Goal: Check status: Check status

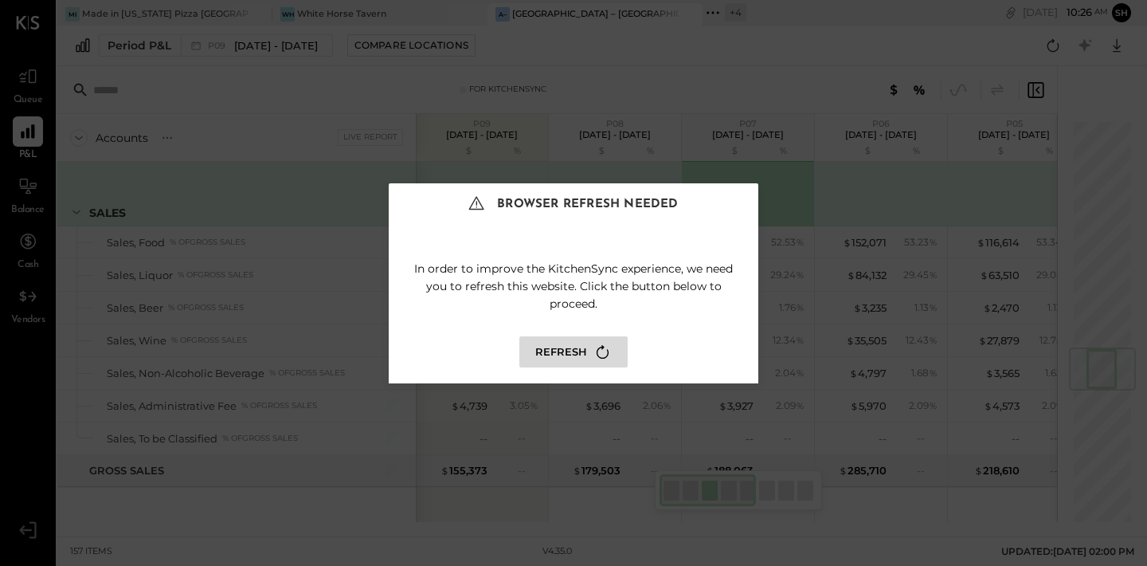
scroll to position [0, 2]
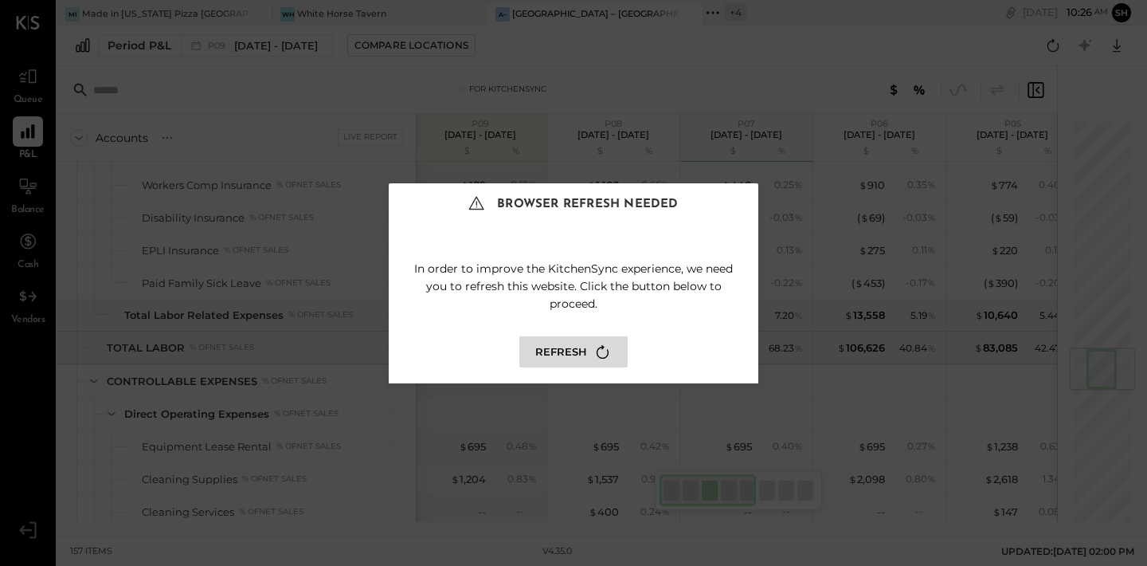
click at [589, 350] on button "Refresh" at bounding box center [573, 351] width 108 height 31
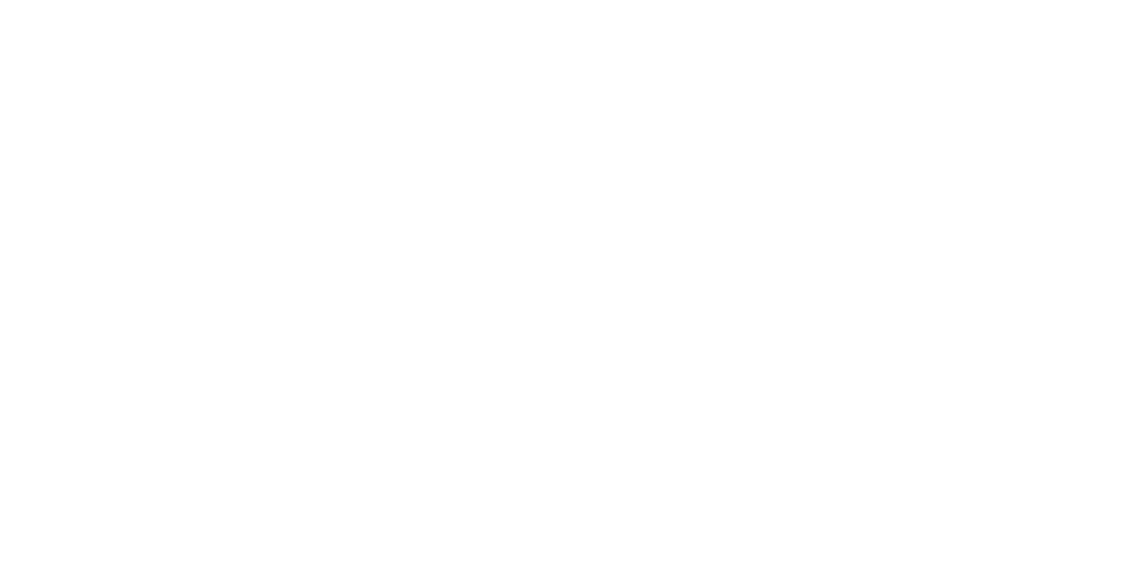
click at [589, 350] on div at bounding box center [573, 283] width 1147 height 566
